Goal: Transaction & Acquisition: Purchase product/service

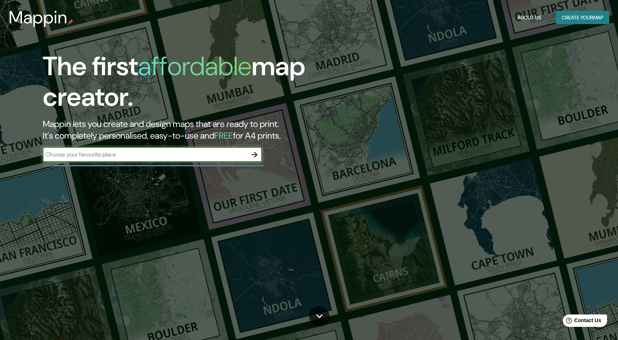
drag, startPoint x: 622, startPoint y: 0, endPoint x: 127, endPoint y: 154, distance: 518.7
click at [127, 154] on input "text" at bounding box center [145, 154] width 204 height 8
click at [583, 17] on button "Create your map" at bounding box center [582, 18] width 53 height 14
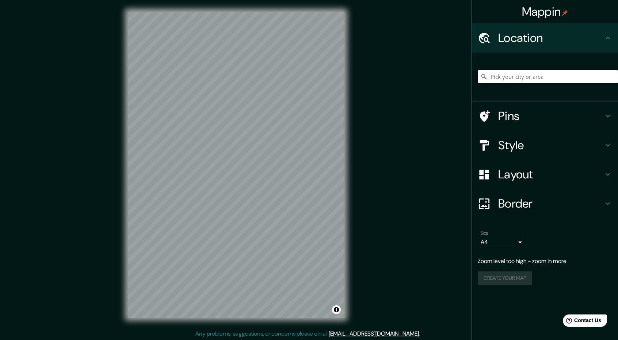
click at [530, 78] on input "Pick your city or area" at bounding box center [548, 76] width 140 height 13
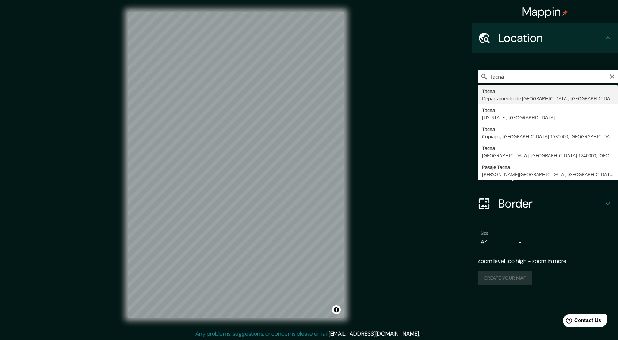
type input "Tacna, Departamento de Tacna, Perú"
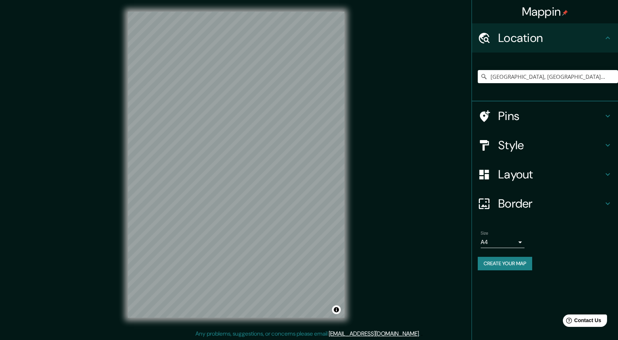
click at [544, 157] on div "Style" at bounding box center [545, 145] width 146 height 29
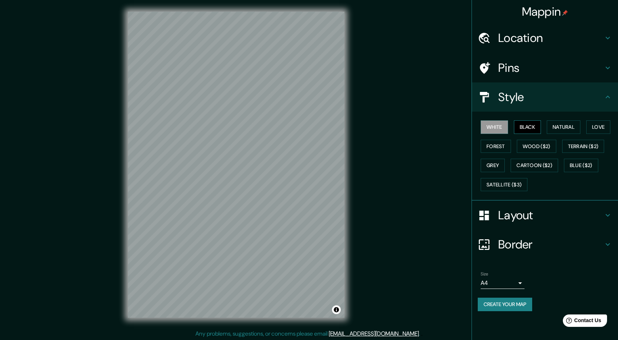
click at [531, 131] on button "Black" at bounding box center [527, 127] width 27 height 14
click at [553, 130] on button "Natural" at bounding box center [564, 127] width 34 height 14
click at [508, 145] on button "Forest" at bounding box center [495, 147] width 30 height 14
click at [527, 146] on button "Wood ($2)" at bounding box center [536, 147] width 39 height 14
click at [570, 143] on button "Terrain ($2)" at bounding box center [583, 147] width 42 height 14
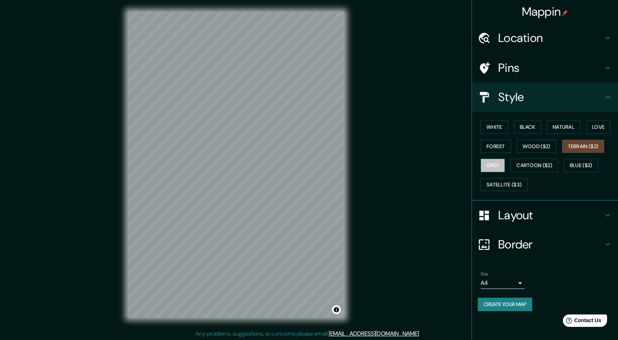
click at [484, 163] on button "Grey" at bounding box center [492, 166] width 24 height 14
click at [545, 167] on button "Cartoon ($2)" at bounding box center [533, 166] width 47 height 14
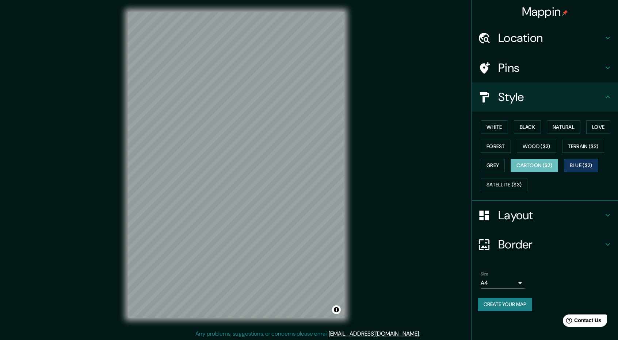
click at [587, 170] on button "Blue ($2)" at bounding box center [581, 166] width 34 height 14
click at [515, 188] on button "Satellite ($3)" at bounding box center [503, 185] width 47 height 14
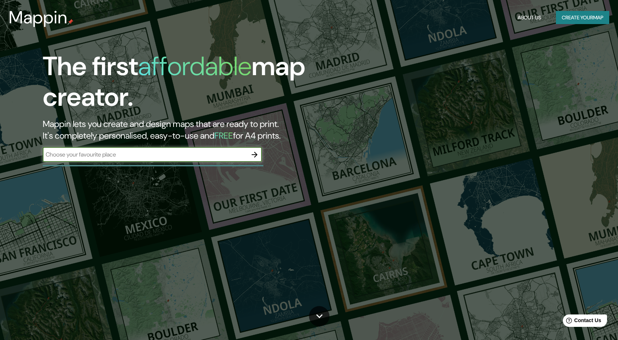
click at [200, 152] on input "text" at bounding box center [145, 154] width 204 height 8
click at [208, 154] on input "text" at bounding box center [145, 154] width 204 height 8
type input "tacna"
click at [253, 154] on icon "button" at bounding box center [255, 155] width 6 height 6
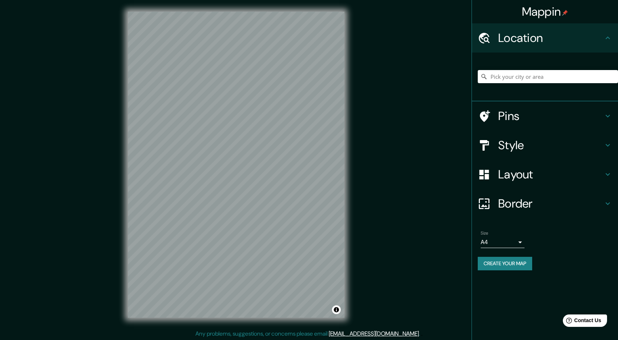
click at [501, 141] on h4 "Style" at bounding box center [550, 145] width 105 height 15
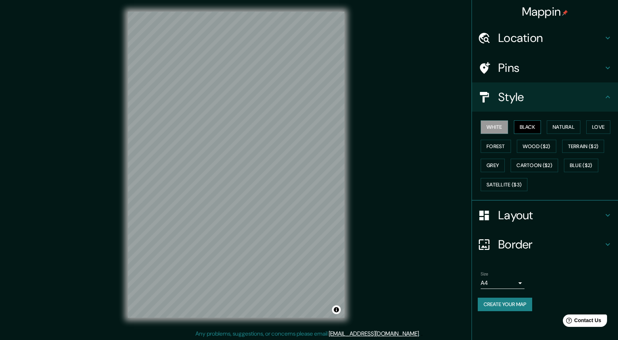
click at [526, 123] on button "Black" at bounding box center [527, 127] width 27 height 14
click at [548, 124] on button "Natural" at bounding box center [564, 127] width 34 height 14
click at [593, 122] on button "Love" at bounding box center [598, 127] width 24 height 14
click at [503, 142] on button "Forest" at bounding box center [495, 147] width 30 height 14
click at [503, 178] on button "Satellite ($3)" at bounding box center [503, 185] width 47 height 14
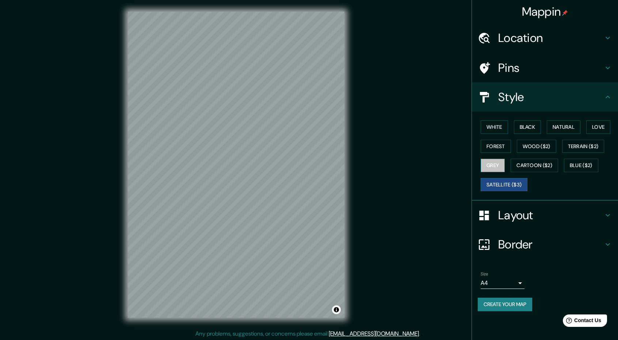
click at [502, 168] on button "Grey" at bounding box center [492, 166] width 24 height 14
click at [524, 164] on button "Cartoon ($2)" at bounding box center [533, 166] width 47 height 14
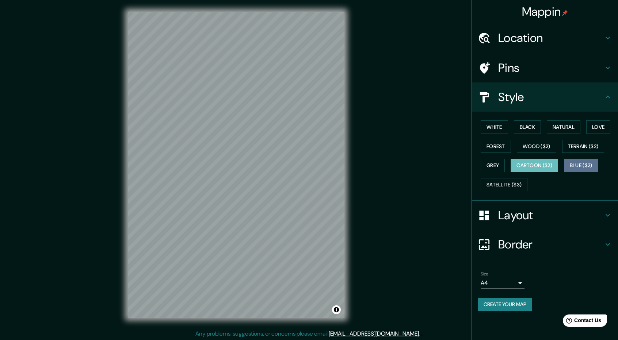
click at [580, 168] on button "Blue ($2)" at bounding box center [581, 166] width 34 height 14
click at [594, 151] on button "Terrain ($2)" at bounding box center [583, 147] width 42 height 14
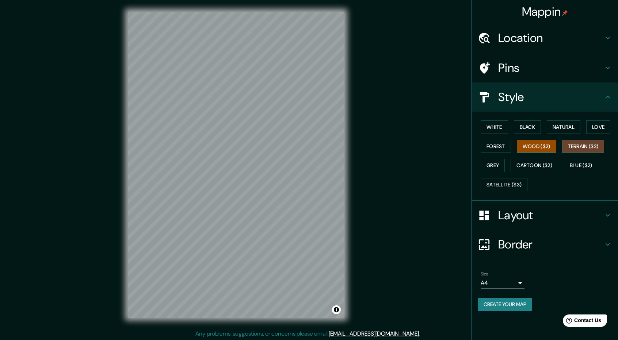
click at [524, 147] on button "Wood ($2)" at bounding box center [536, 147] width 39 height 14
click at [508, 146] on button "Forest" at bounding box center [495, 147] width 30 height 14
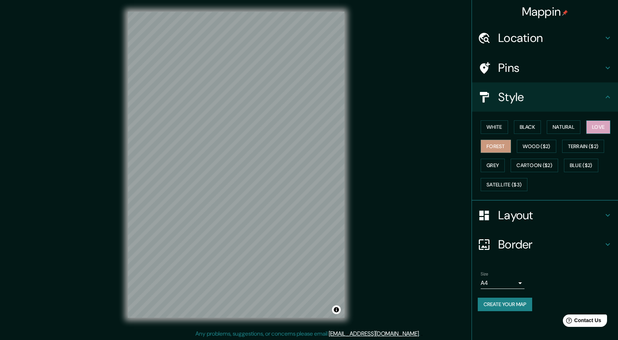
click at [596, 126] on button "Love" at bounding box center [598, 127] width 24 height 14
click at [580, 126] on button "Natural" at bounding box center [564, 127] width 34 height 14
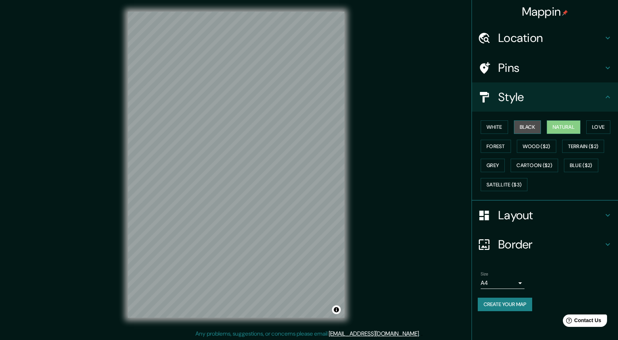
click at [540, 126] on button "Black" at bounding box center [527, 127] width 27 height 14
click at [507, 127] on button "White" at bounding box center [493, 127] width 27 height 14
